Goal: Obtain resource: Download file/media

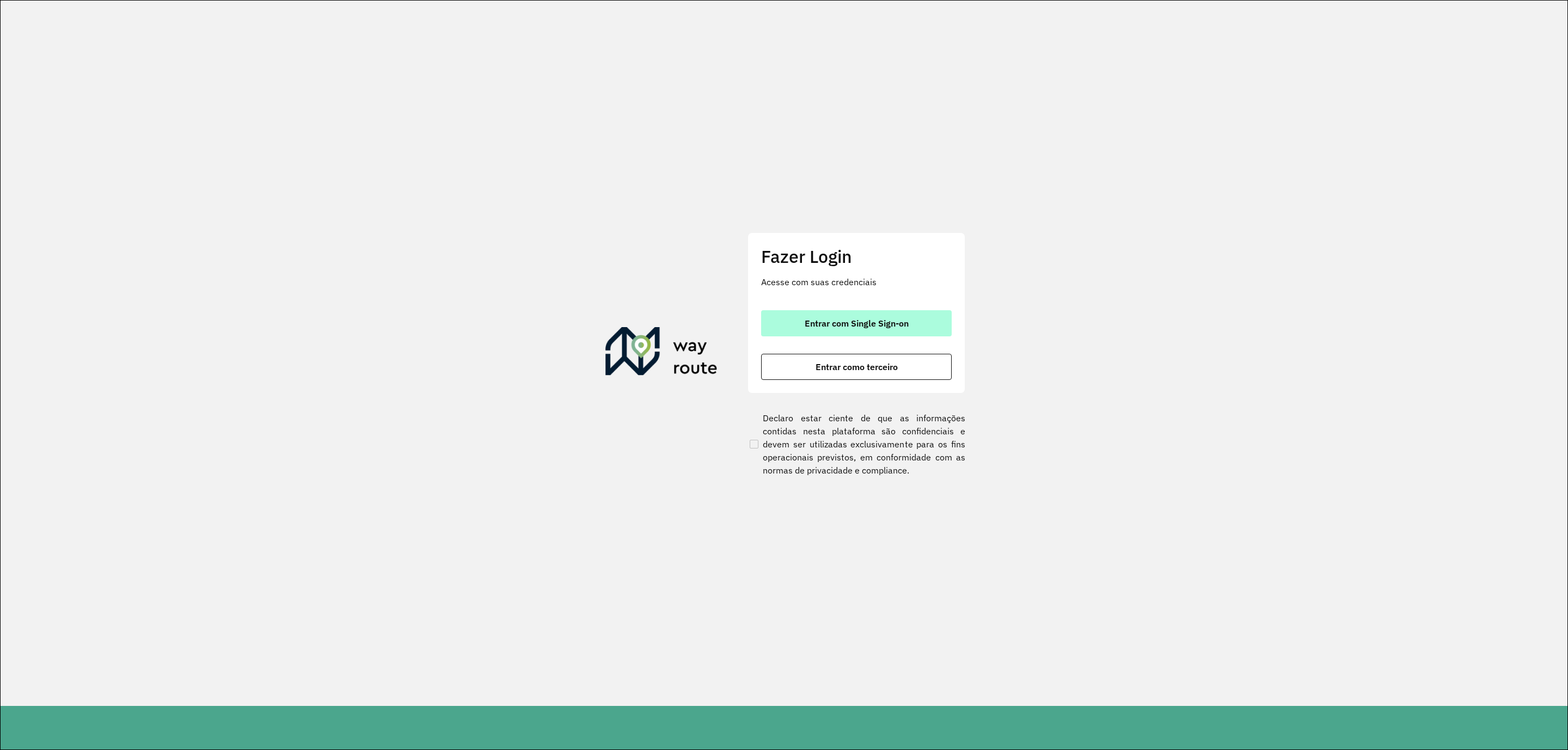
click at [839, 319] on span "Entrar com Single Sign-on" at bounding box center [856, 323] width 104 height 9
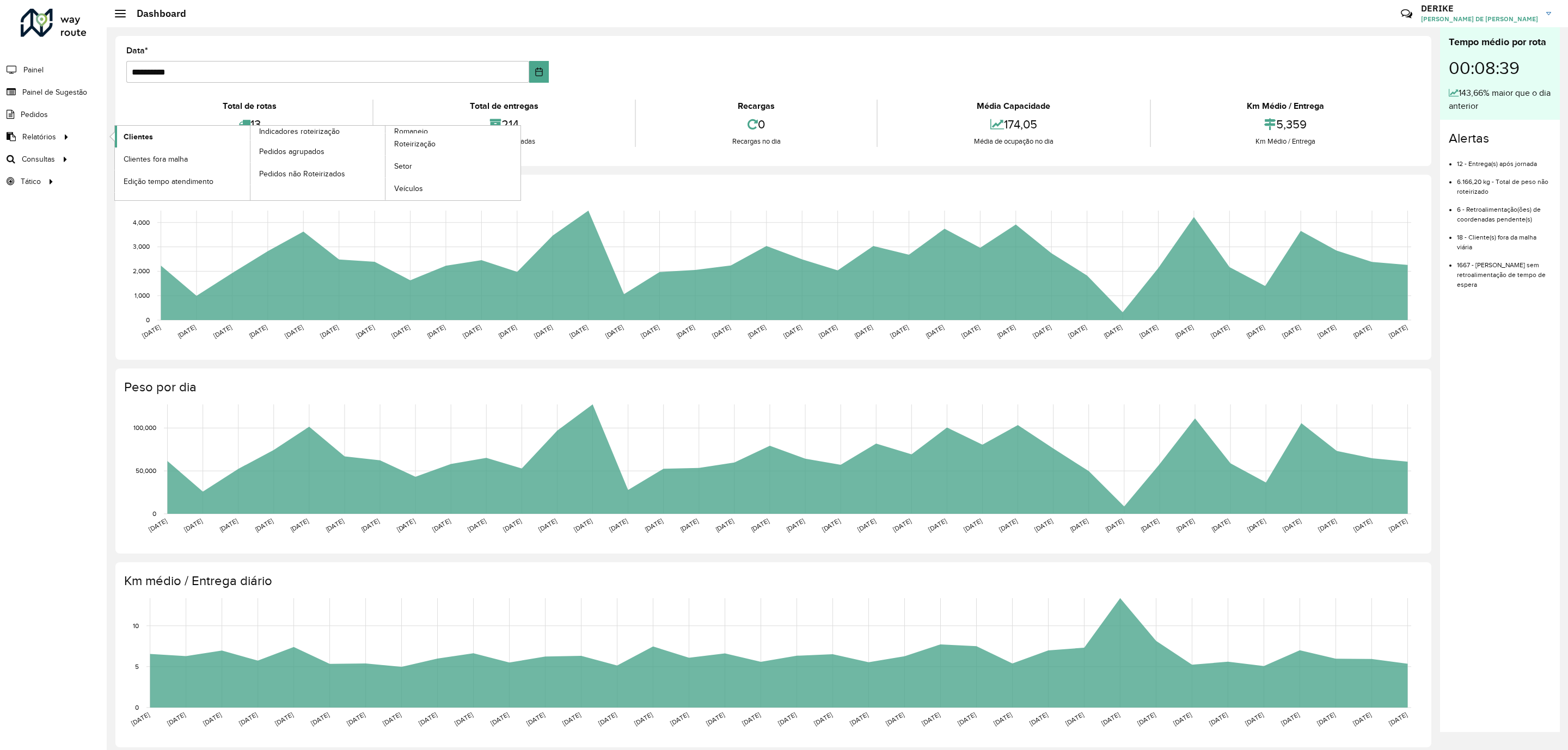
click at [162, 137] on link "Clientes" at bounding box center [182, 137] width 135 height 21
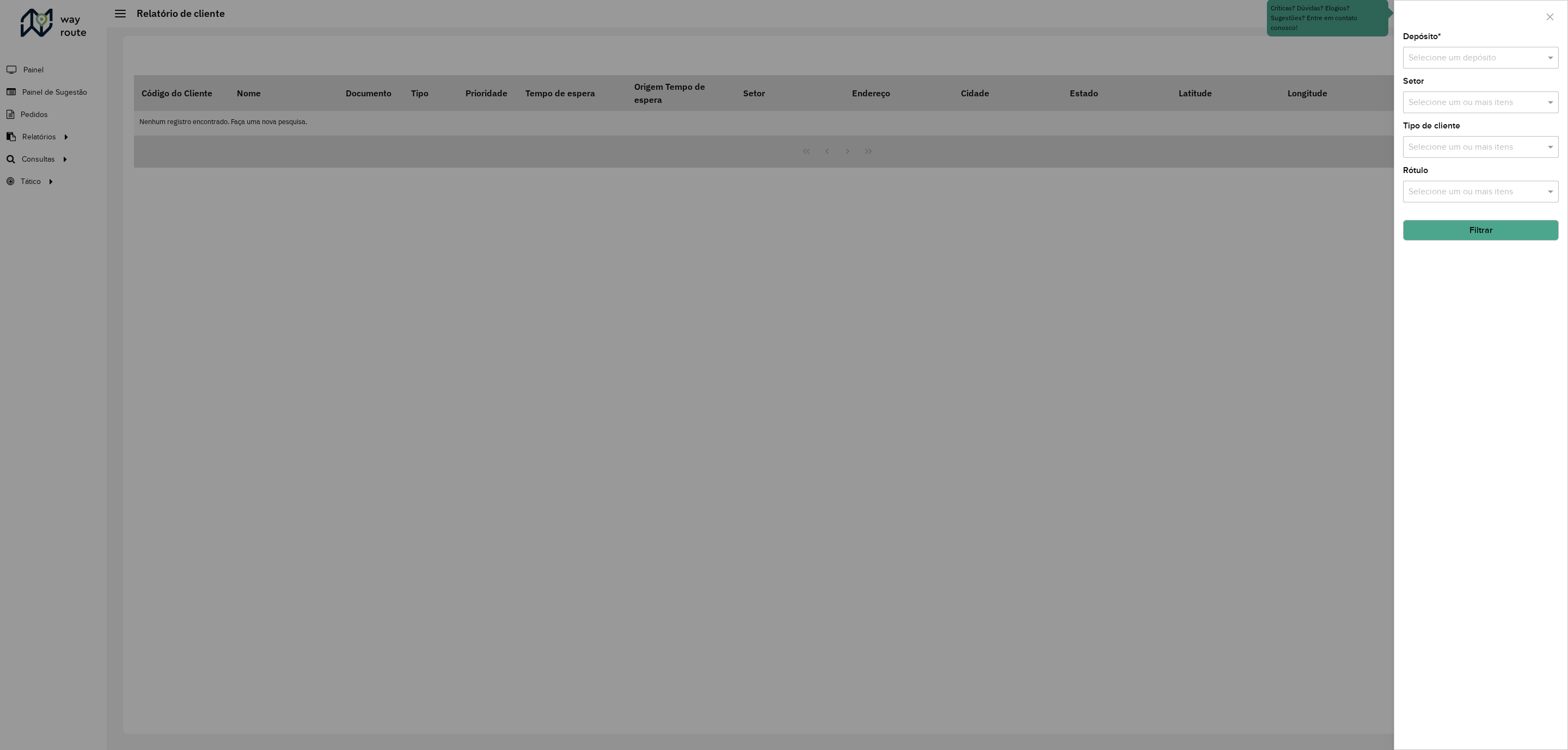
click at [1488, 62] on input "text" at bounding box center [1470, 58] width 123 height 13
click at [1469, 85] on div "CDD Blumenau" at bounding box center [1480, 90] width 154 height 19
click at [1503, 232] on button "Filtrar" at bounding box center [1481, 230] width 156 height 21
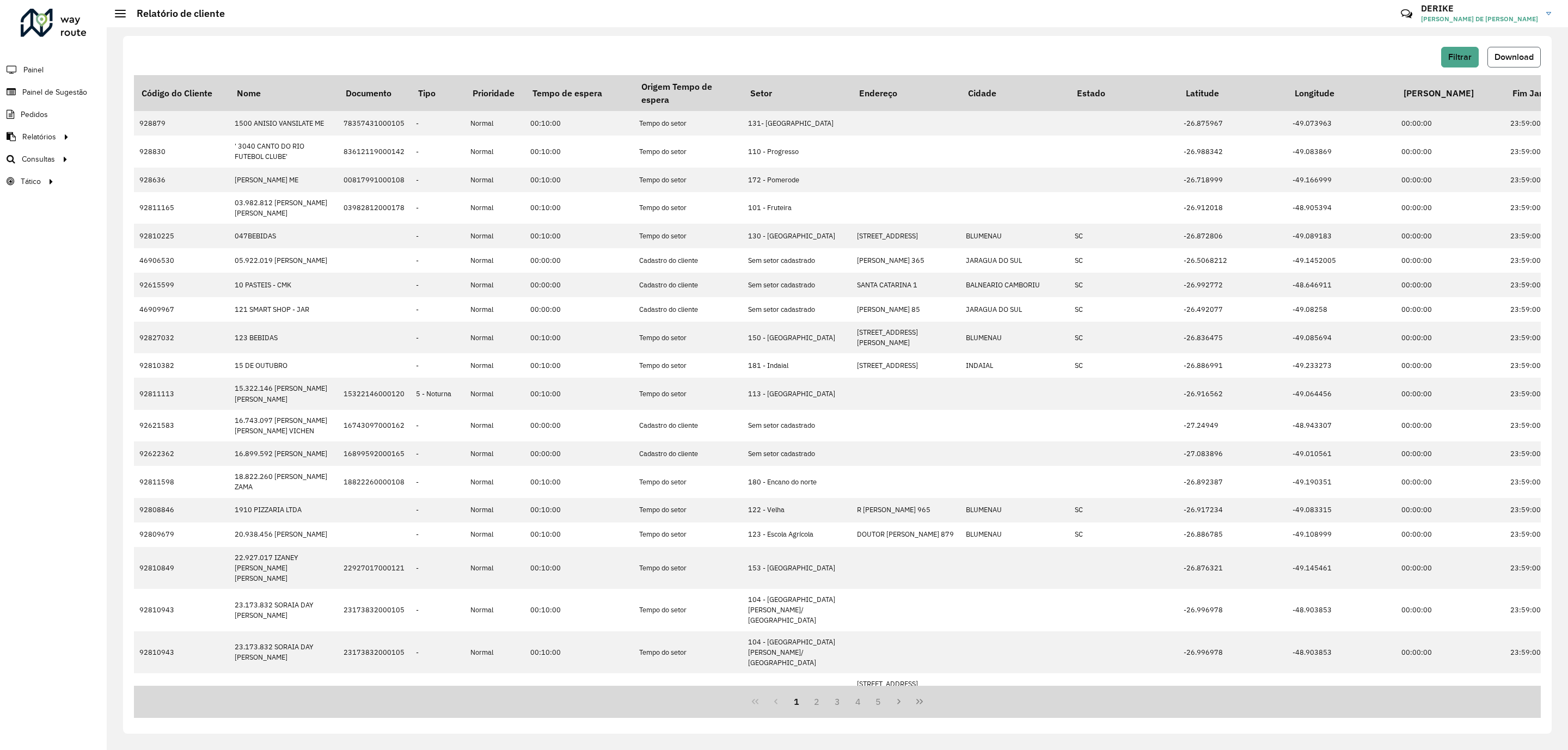
click at [1519, 59] on span "Download" at bounding box center [1514, 57] width 39 height 9
